Goal: Navigation & Orientation: Find specific page/section

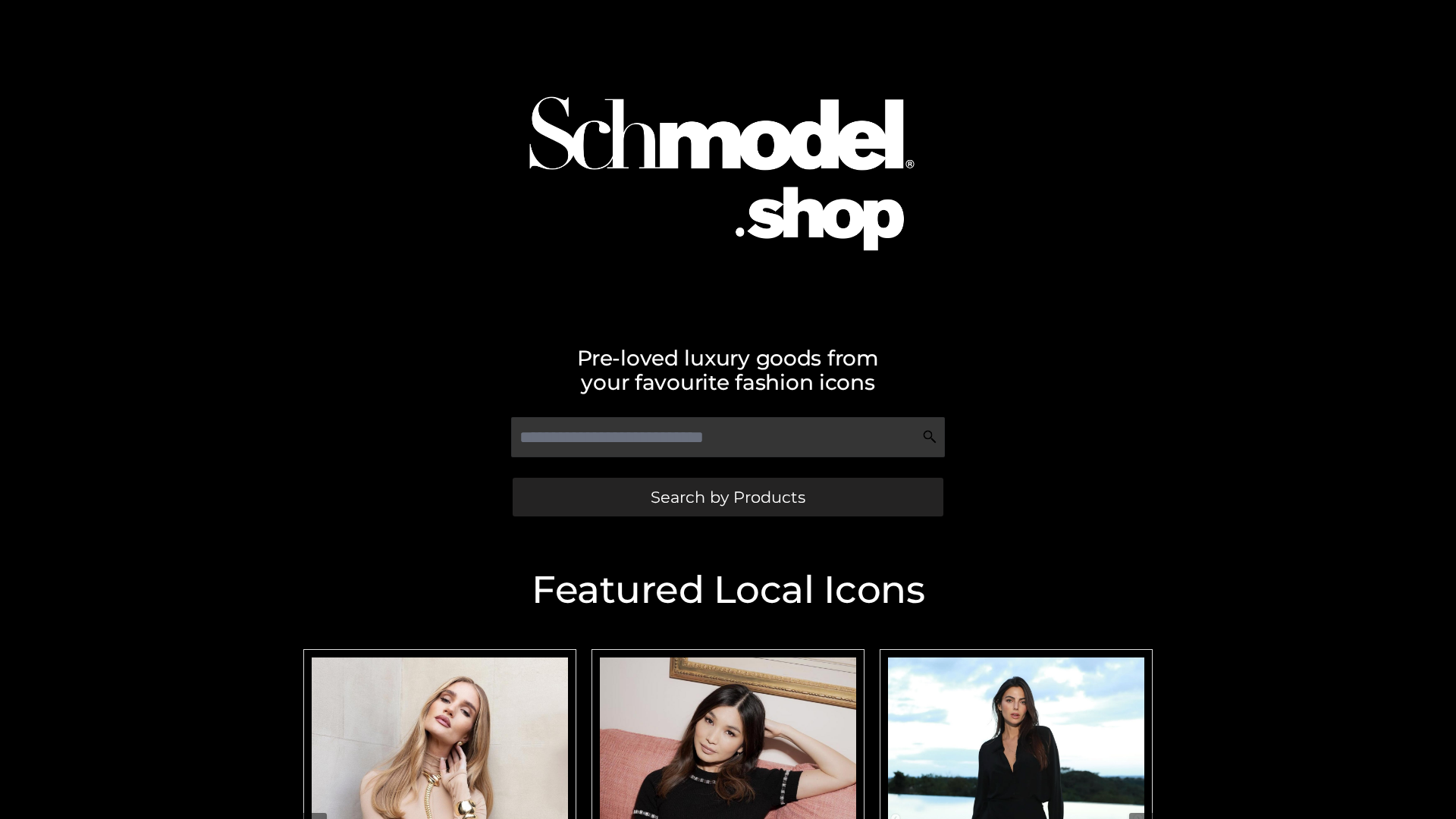
click at [728, 497] on span "Search by Products" at bounding box center [728, 497] width 155 height 16
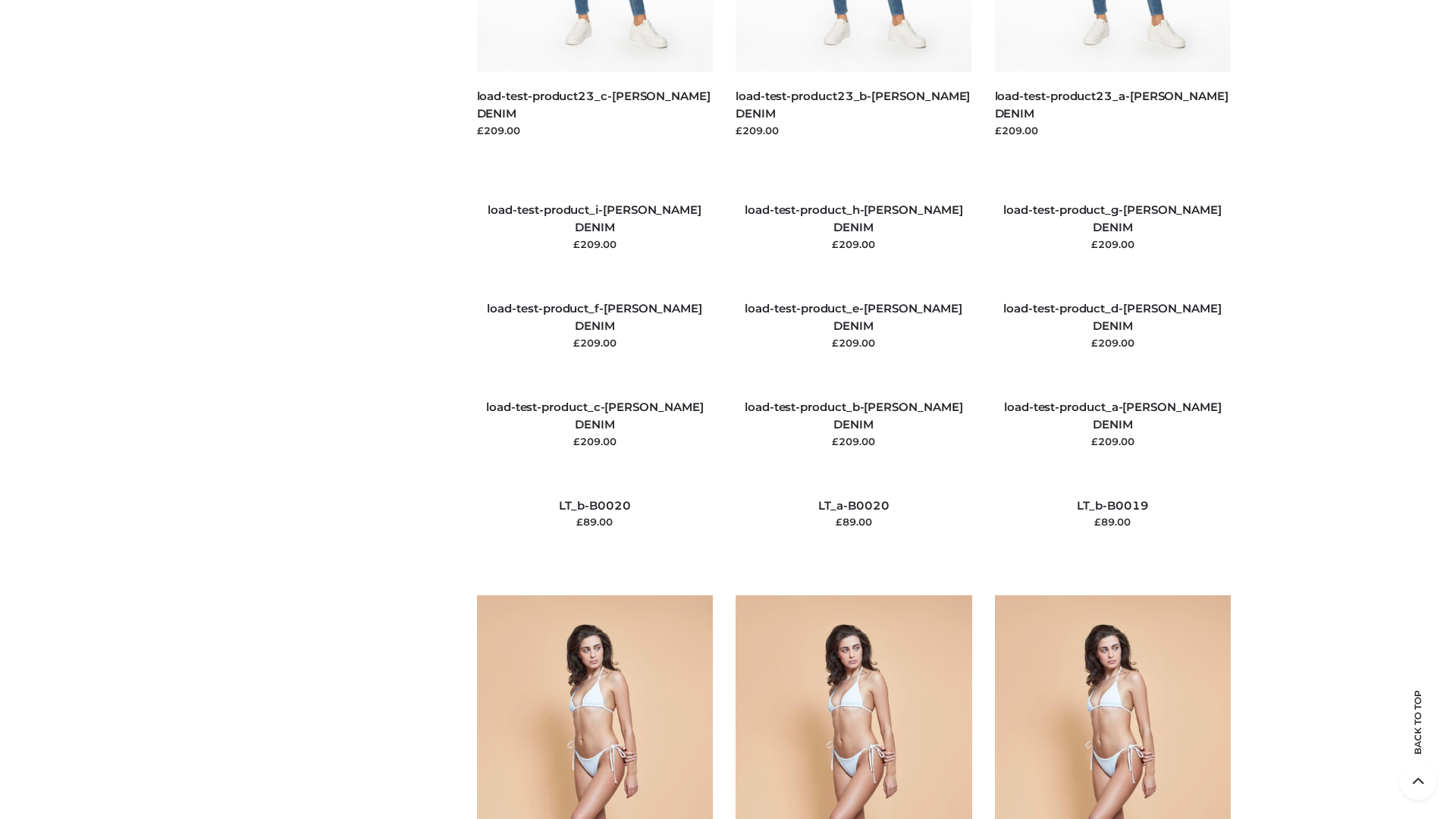
scroll to position [3566, 0]
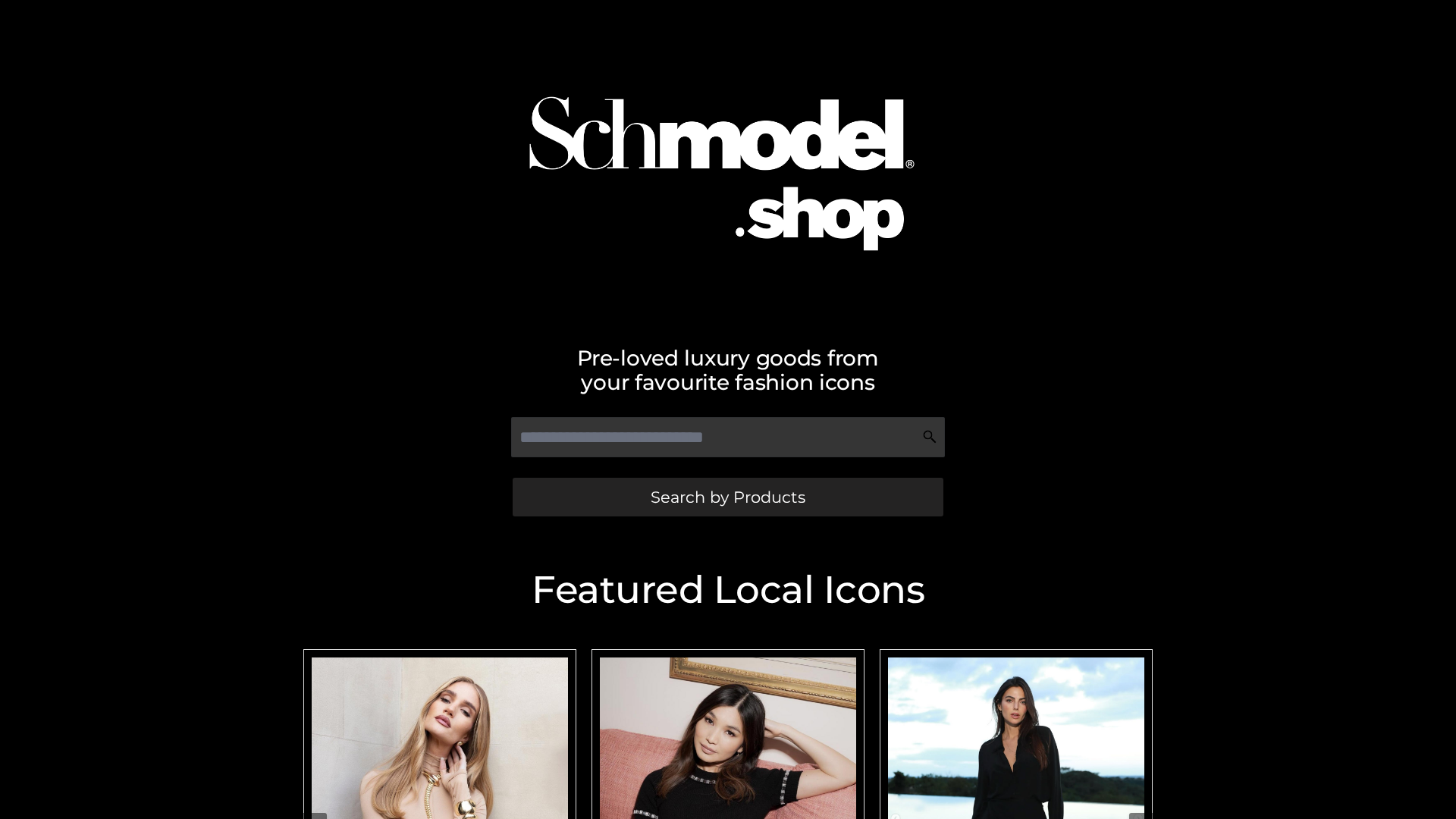
click at [728, 497] on span "Search by Products" at bounding box center [728, 497] width 155 height 16
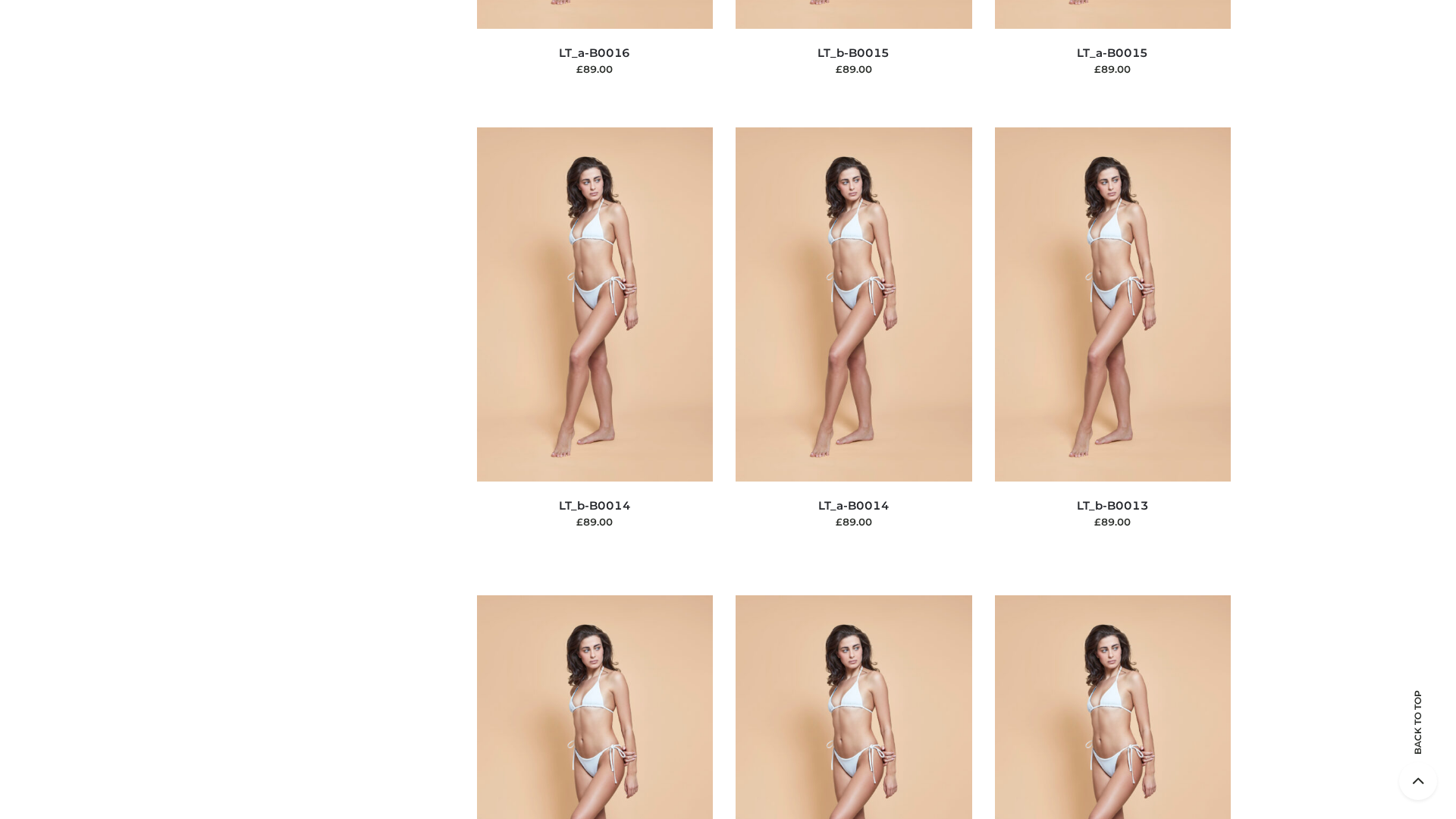
scroll to position [5393, 0]
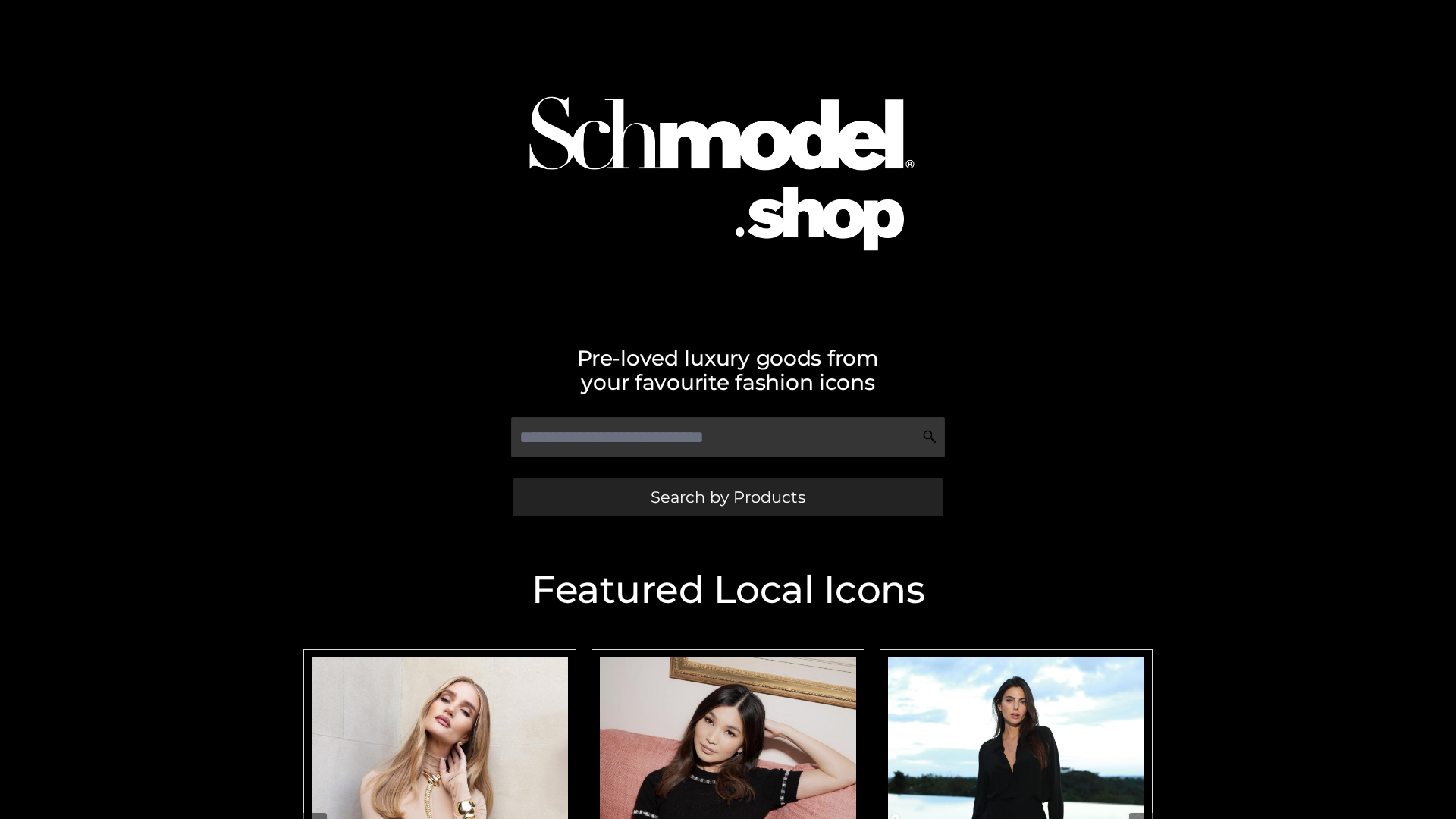
click at [728, 497] on span "Search by Products" at bounding box center [728, 497] width 155 height 16
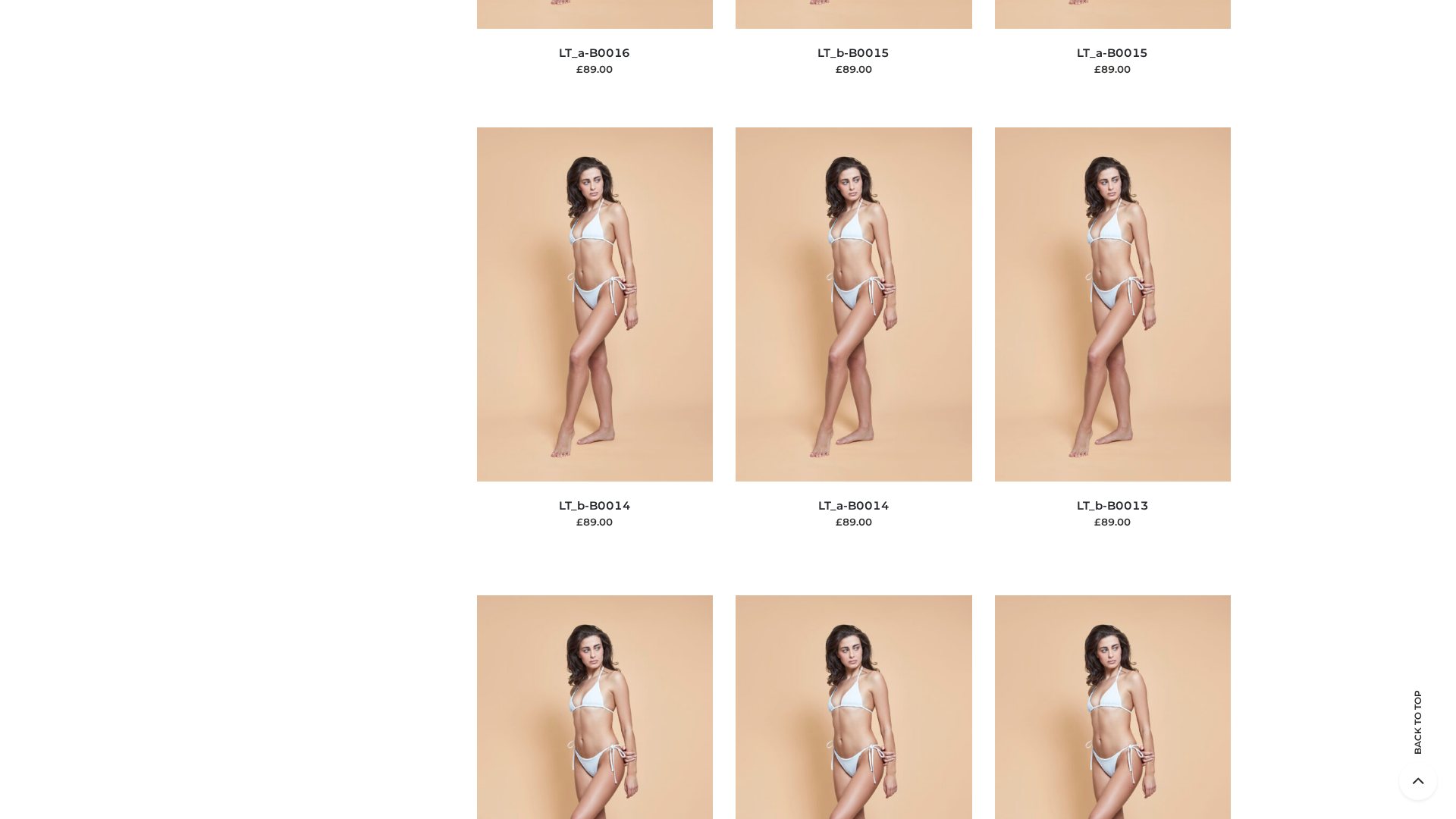
scroll to position [5393, 0]
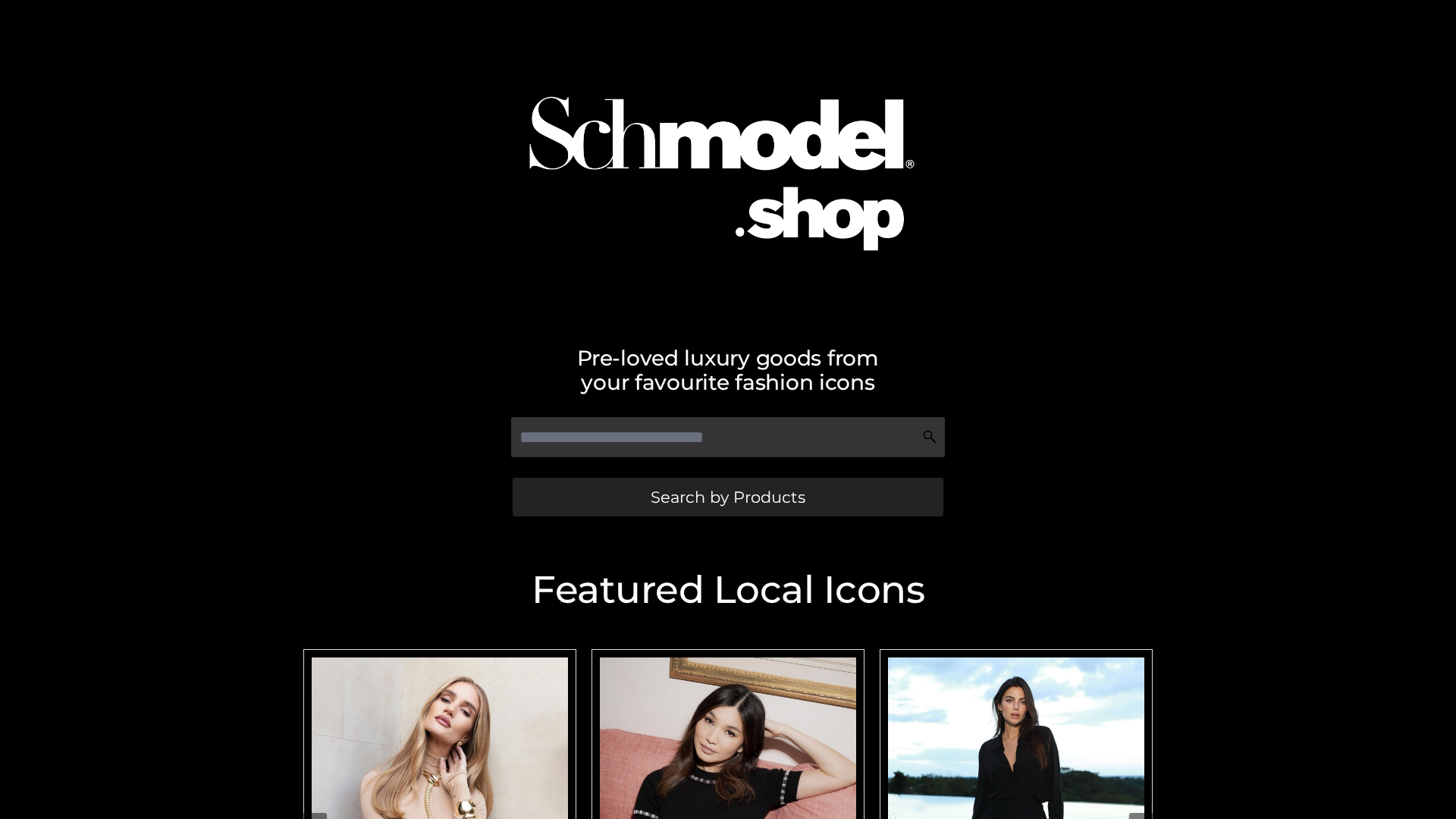
click at [728, 497] on span "Search by Products" at bounding box center [728, 497] width 155 height 16
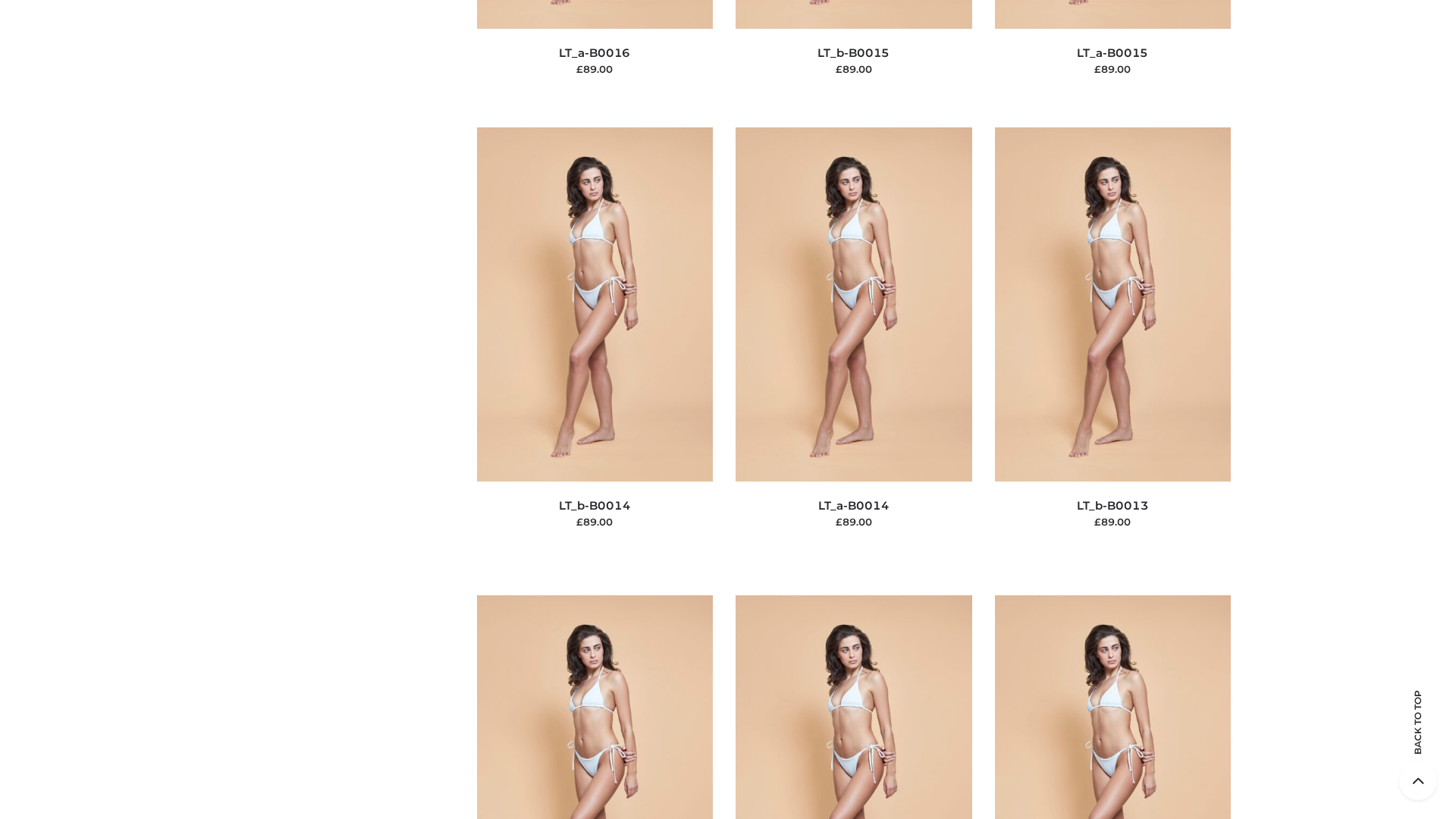
scroll to position [5393, 0]
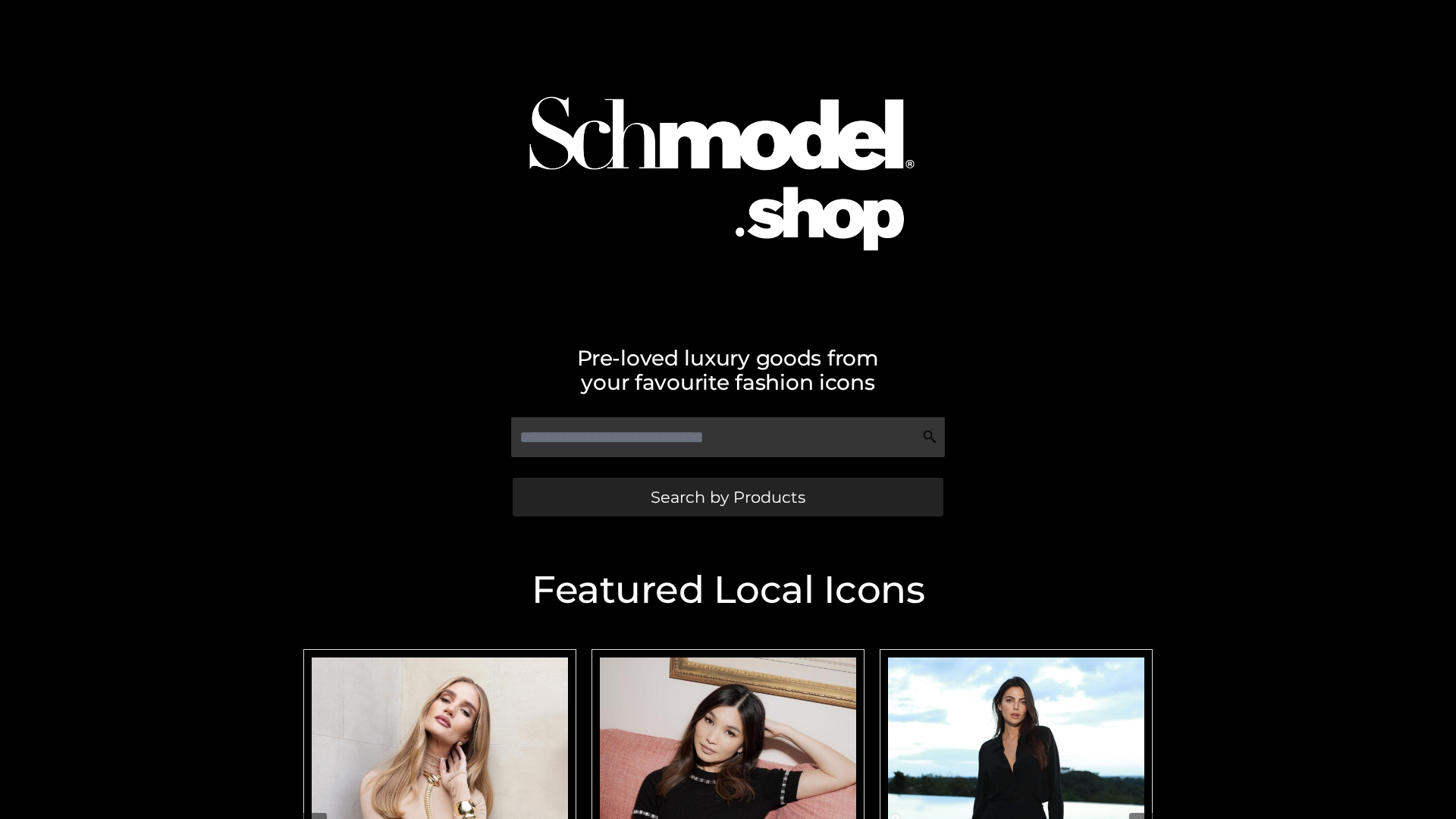
click at [728, 497] on span "Search by Products" at bounding box center [728, 497] width 155 height 16
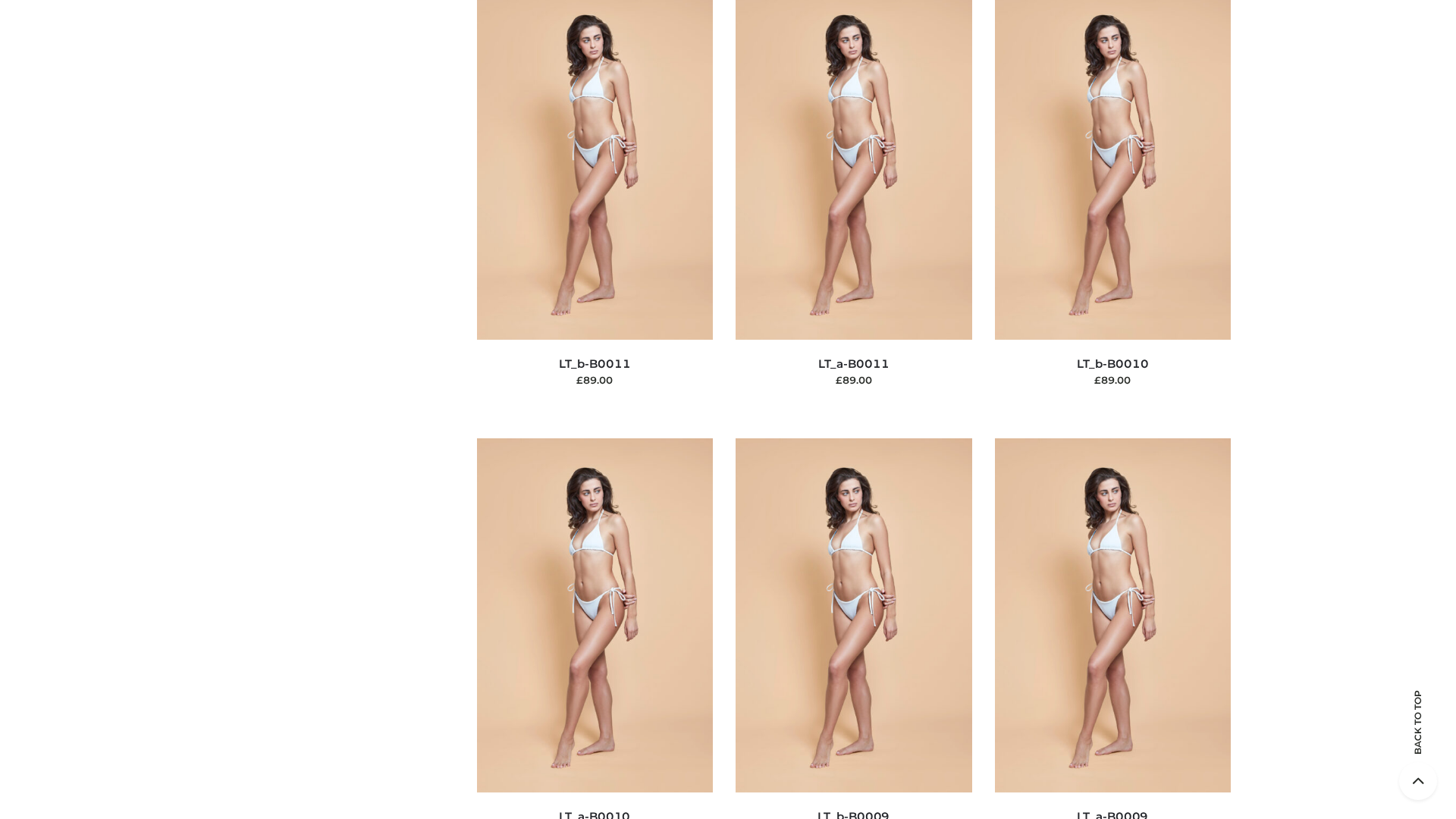
scroll to position [6810, 0]
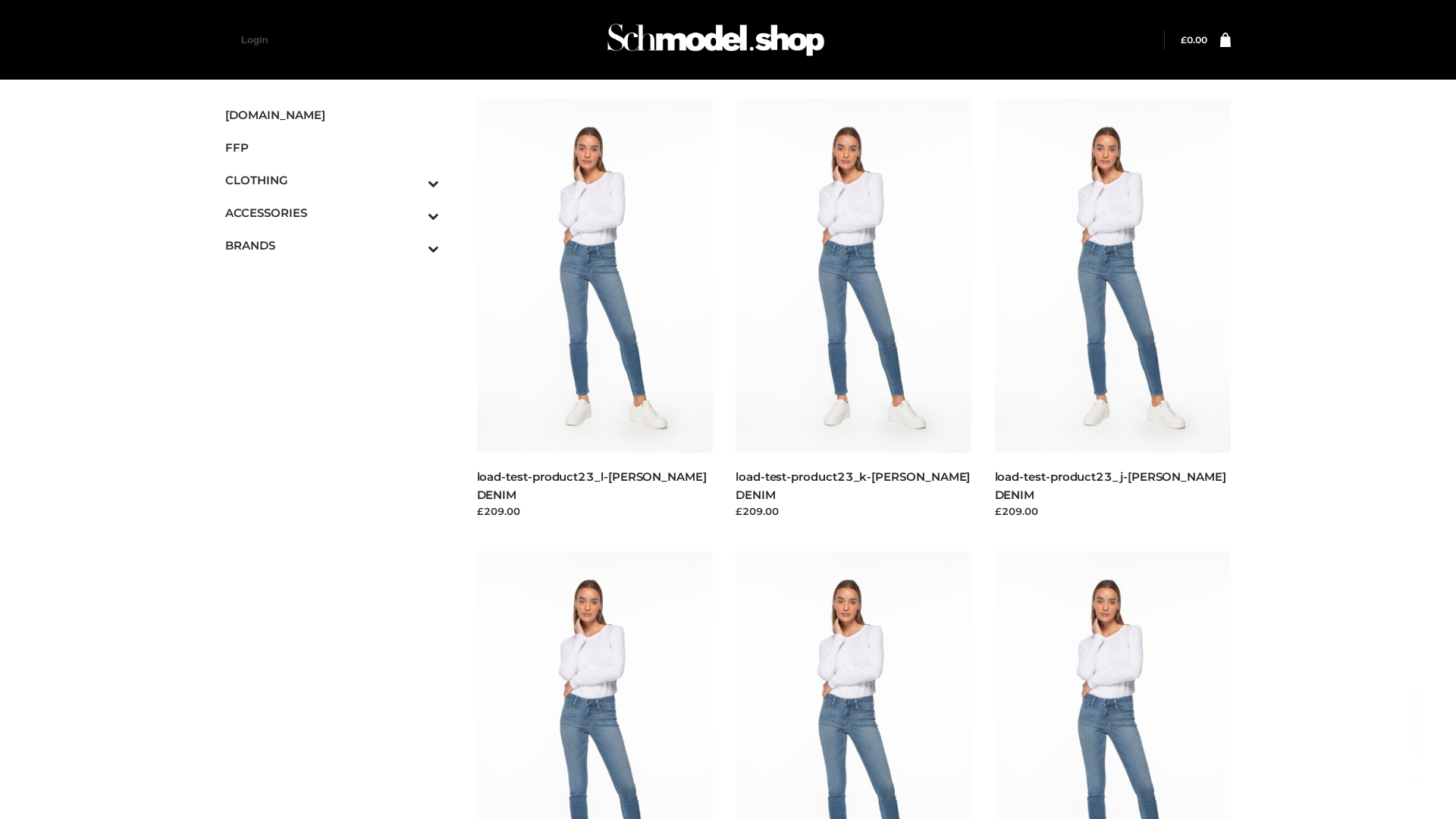
scroll to position [1330, 0]
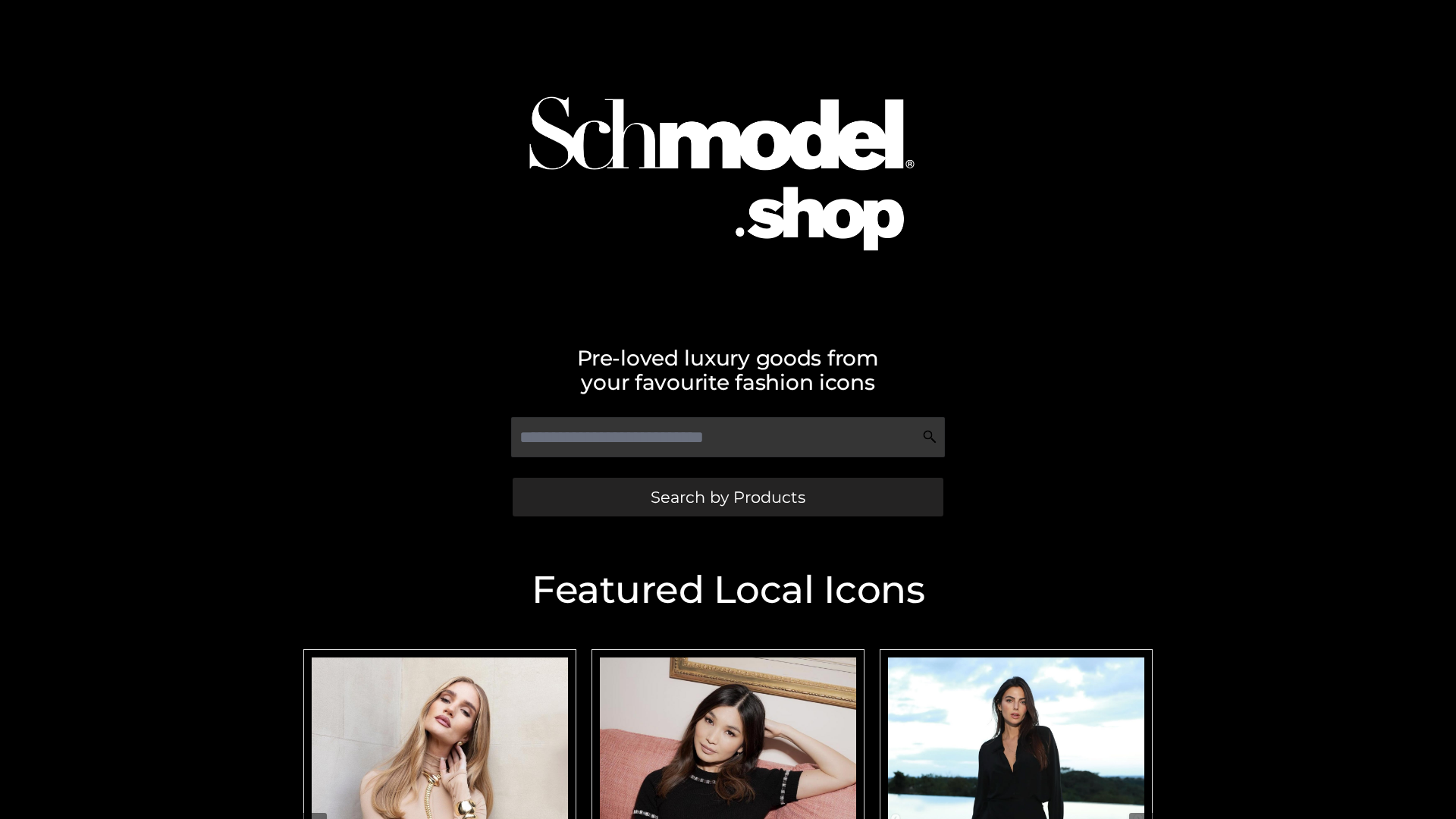
click at [728, 497] on span "Search by Products" at bounding box center [728, 497] width 155 height 16
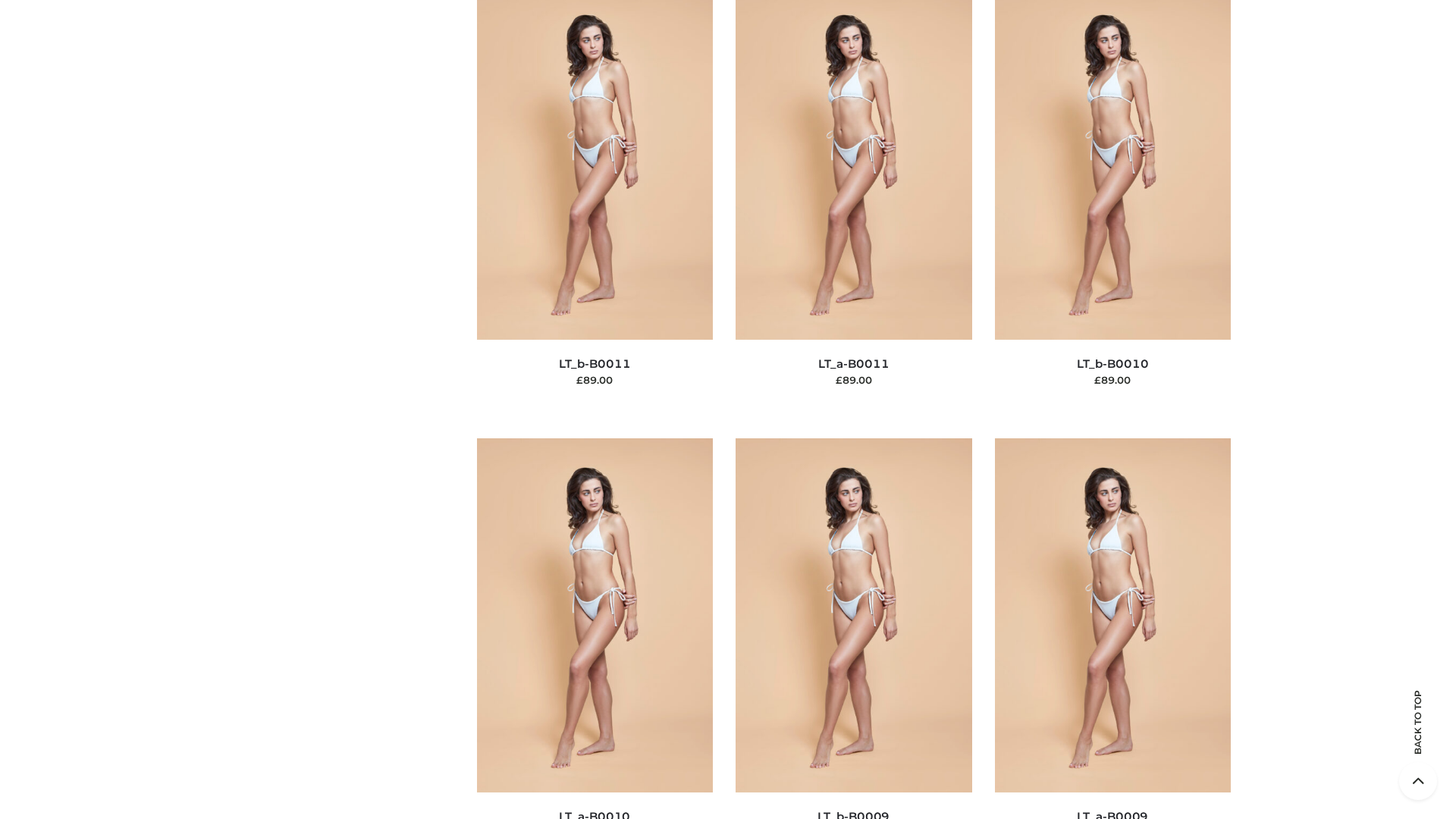
scroll to position [6810, 0]
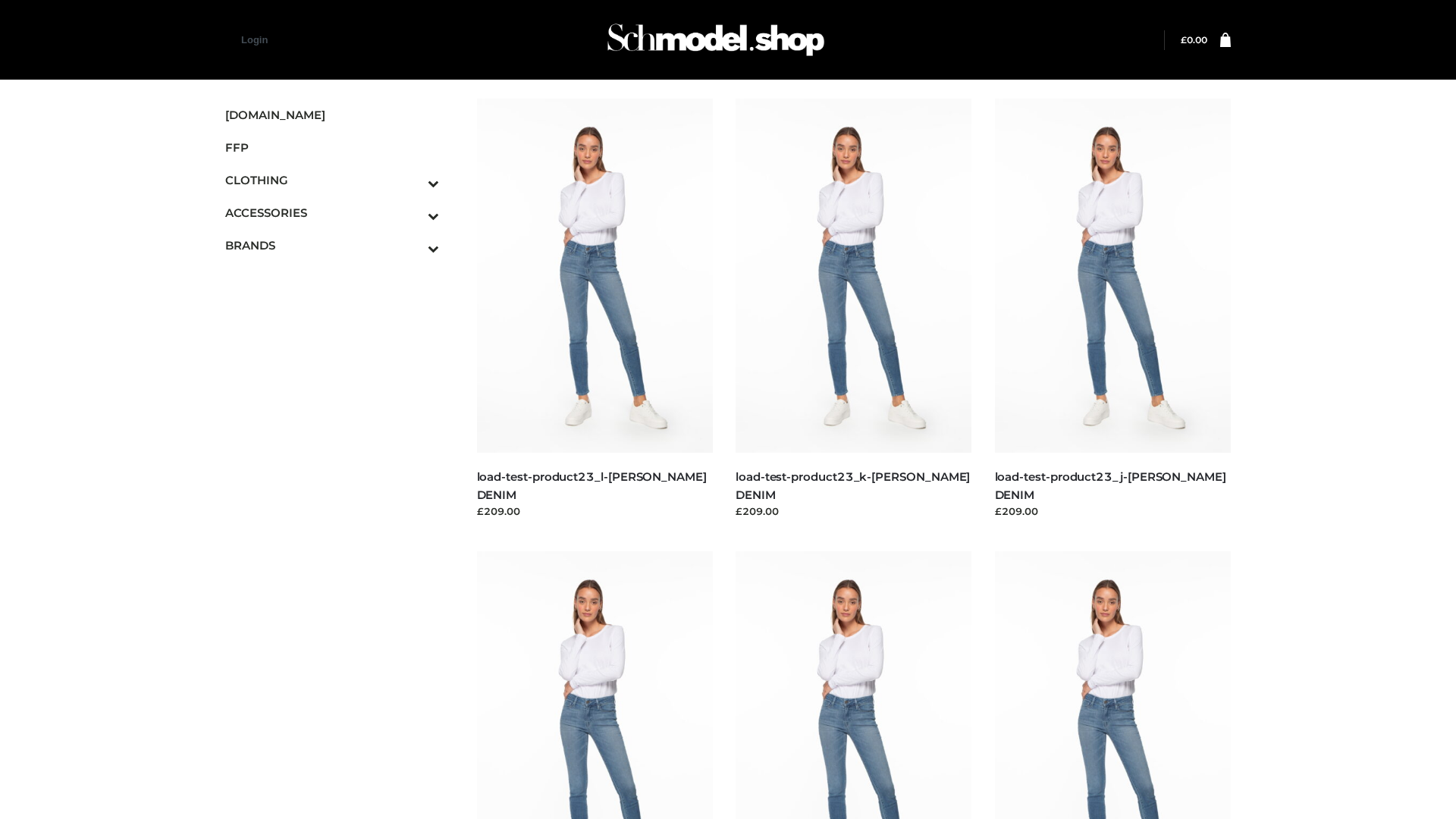
scroll to position [1330, 0]
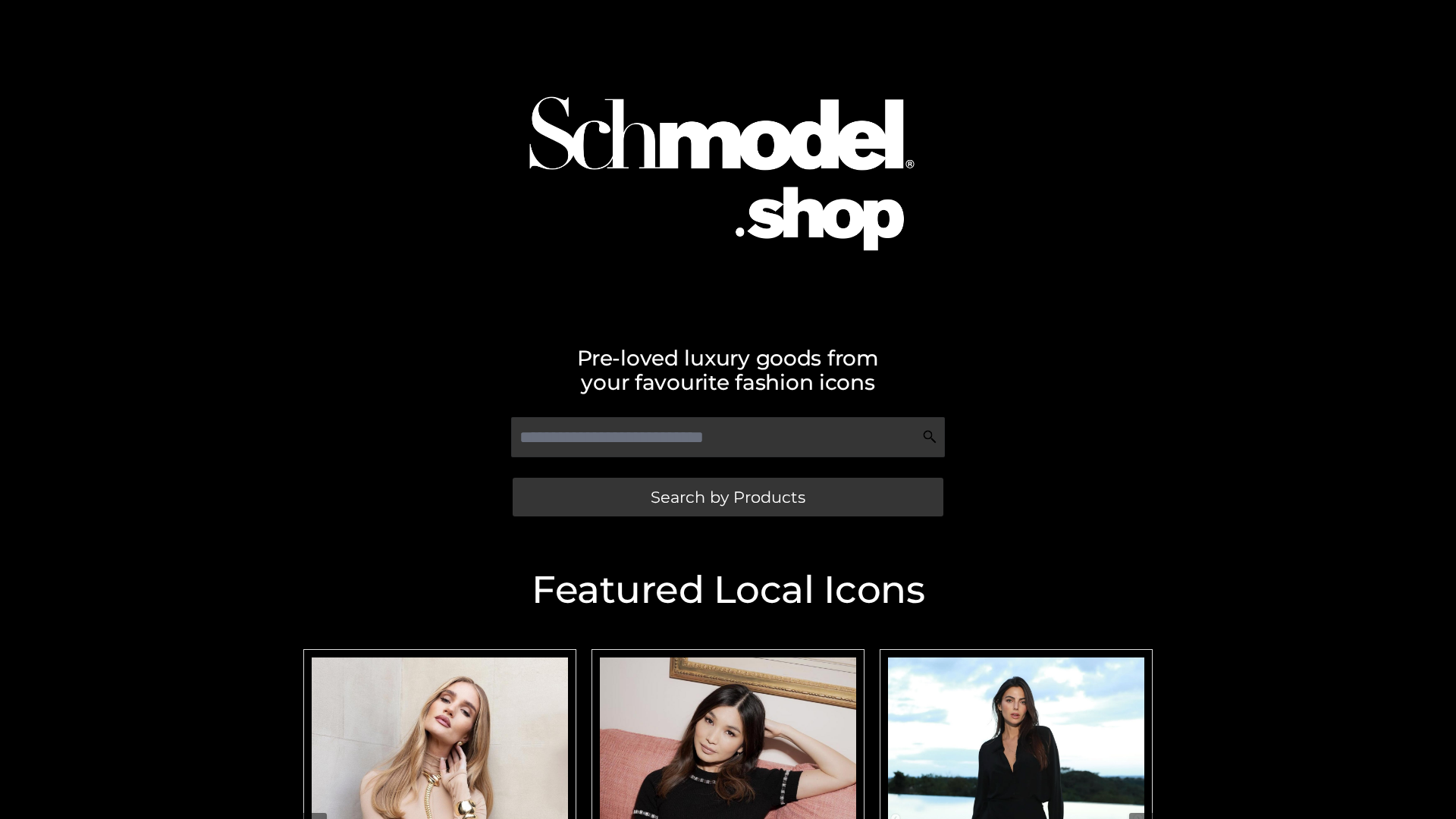
click at [728, 497] on span "Search by Products" at bounding box center [728, 497] width 155 height 16
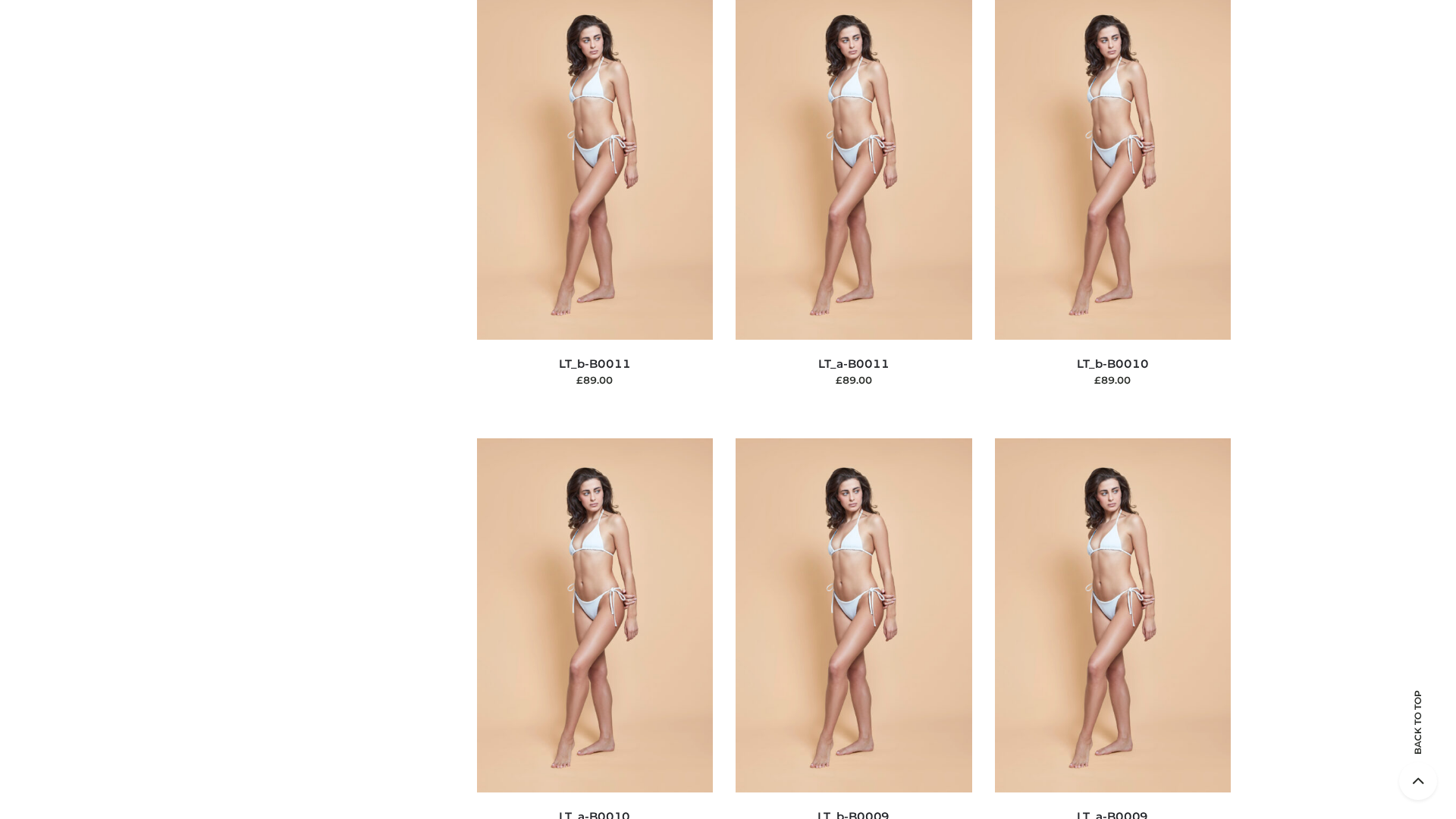
scroll to position [6810, 0]
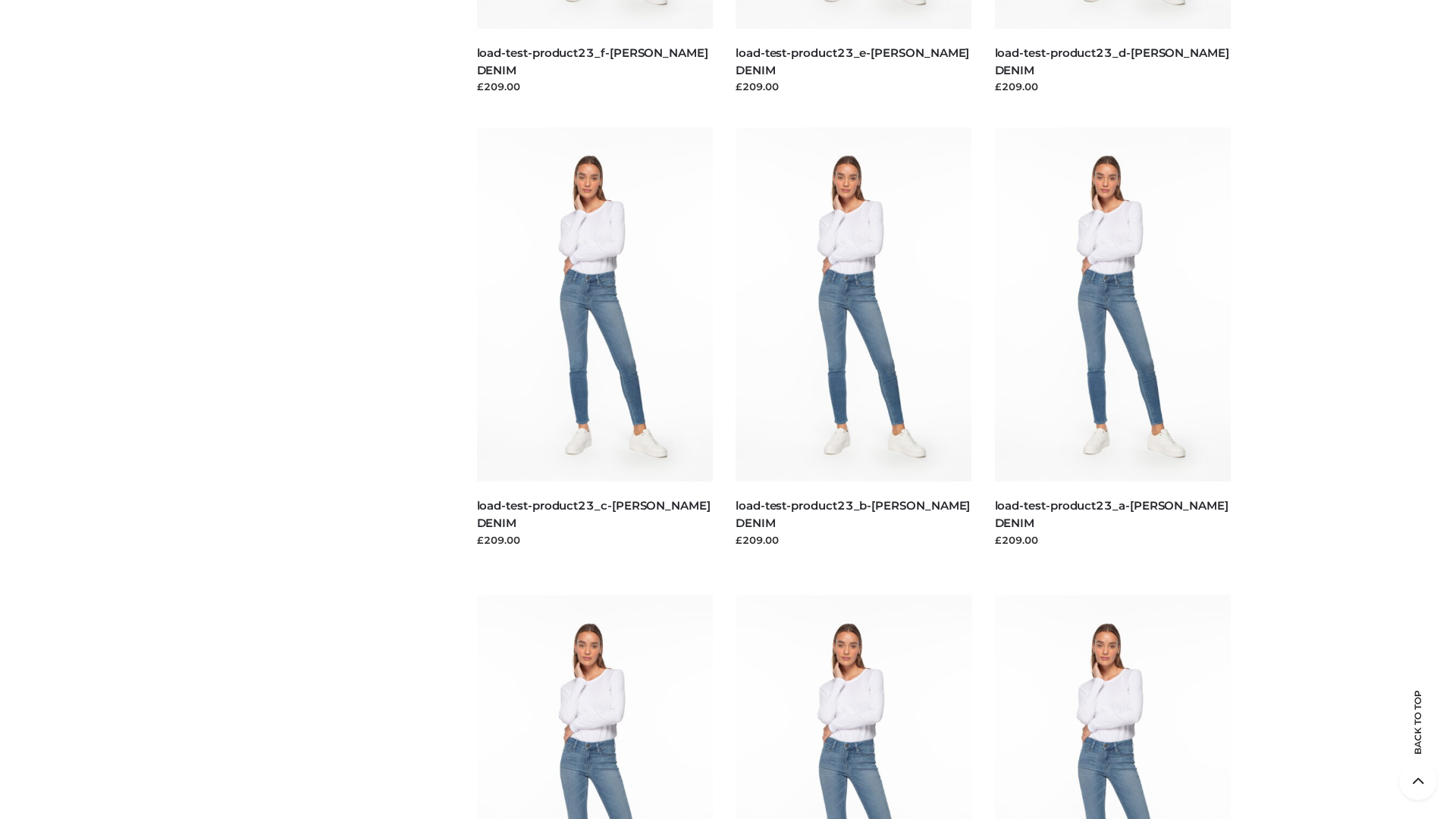
scroll to position [1330, 0]
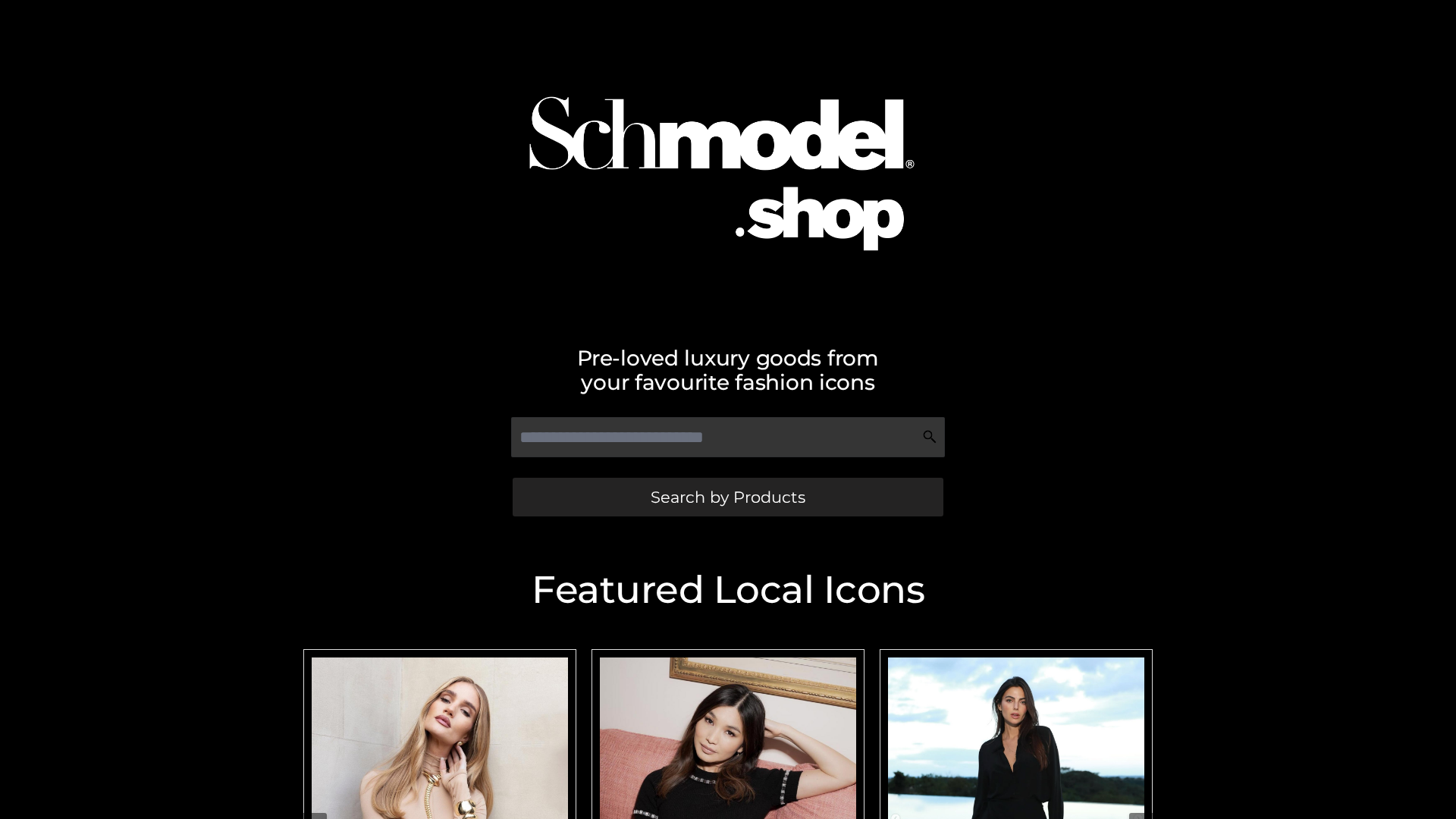
click at [728, 497] on span "Search by Products" at bounding box center [728, 497] width 155 height 16
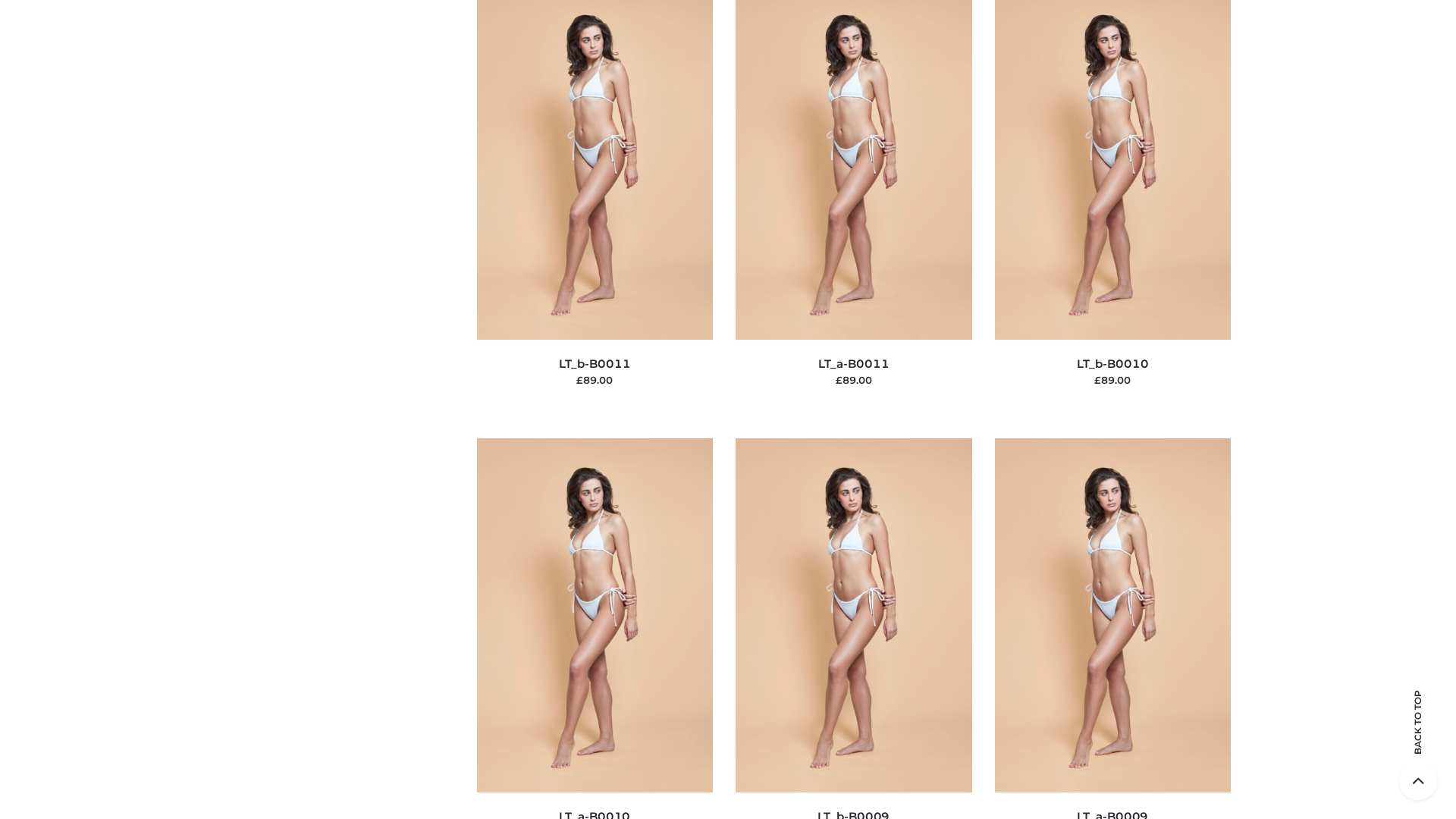
scroll to position [6810, 0]
